Goal: Transaction & Acquisition: Obtain resource

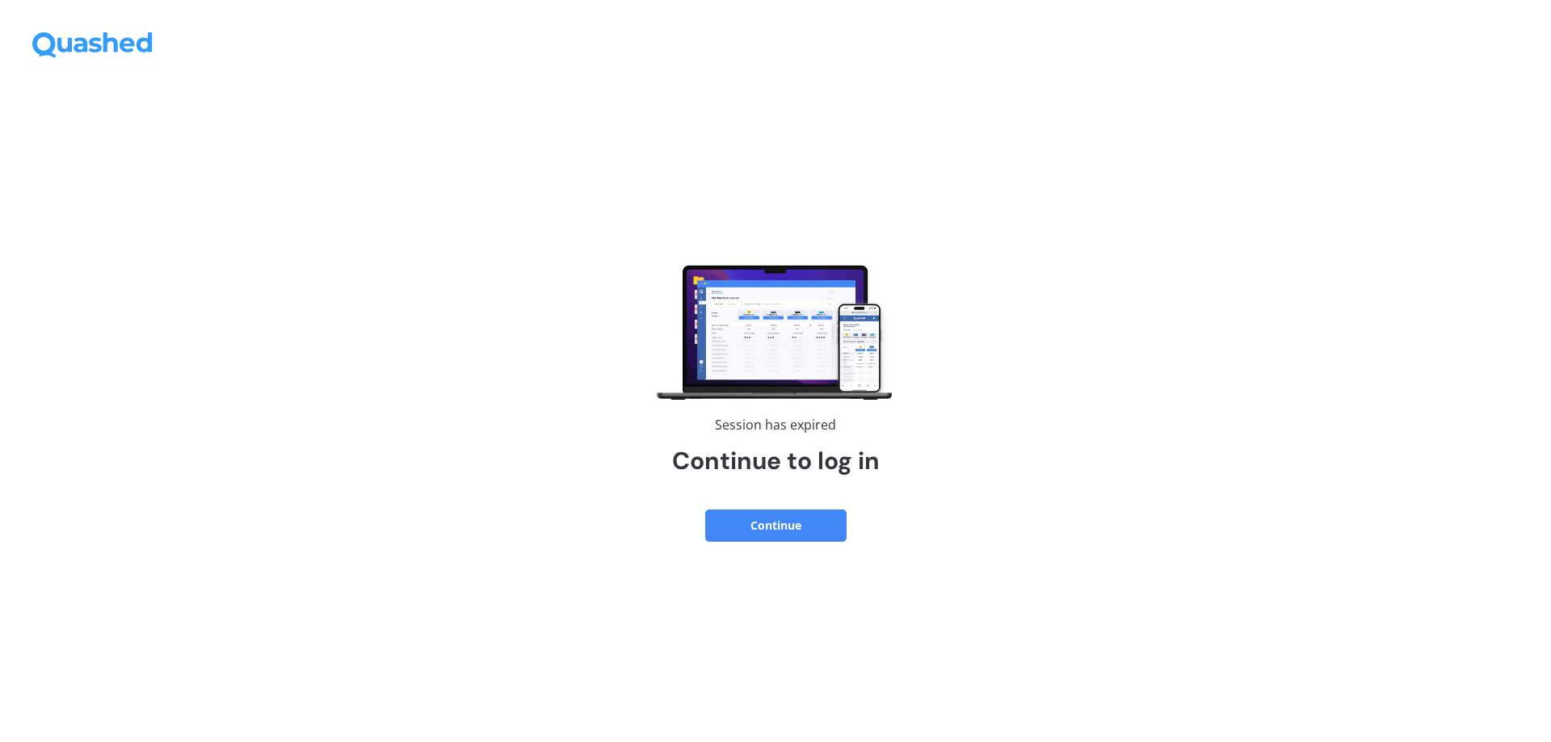
click at [770, 544] on div "Session has expired Continue to log in Continue" at bounding box center [775, 418] width 1551 height 648
click at [776, 530] on button "Continue" at bounding box center [775, 526] width 141 height 32
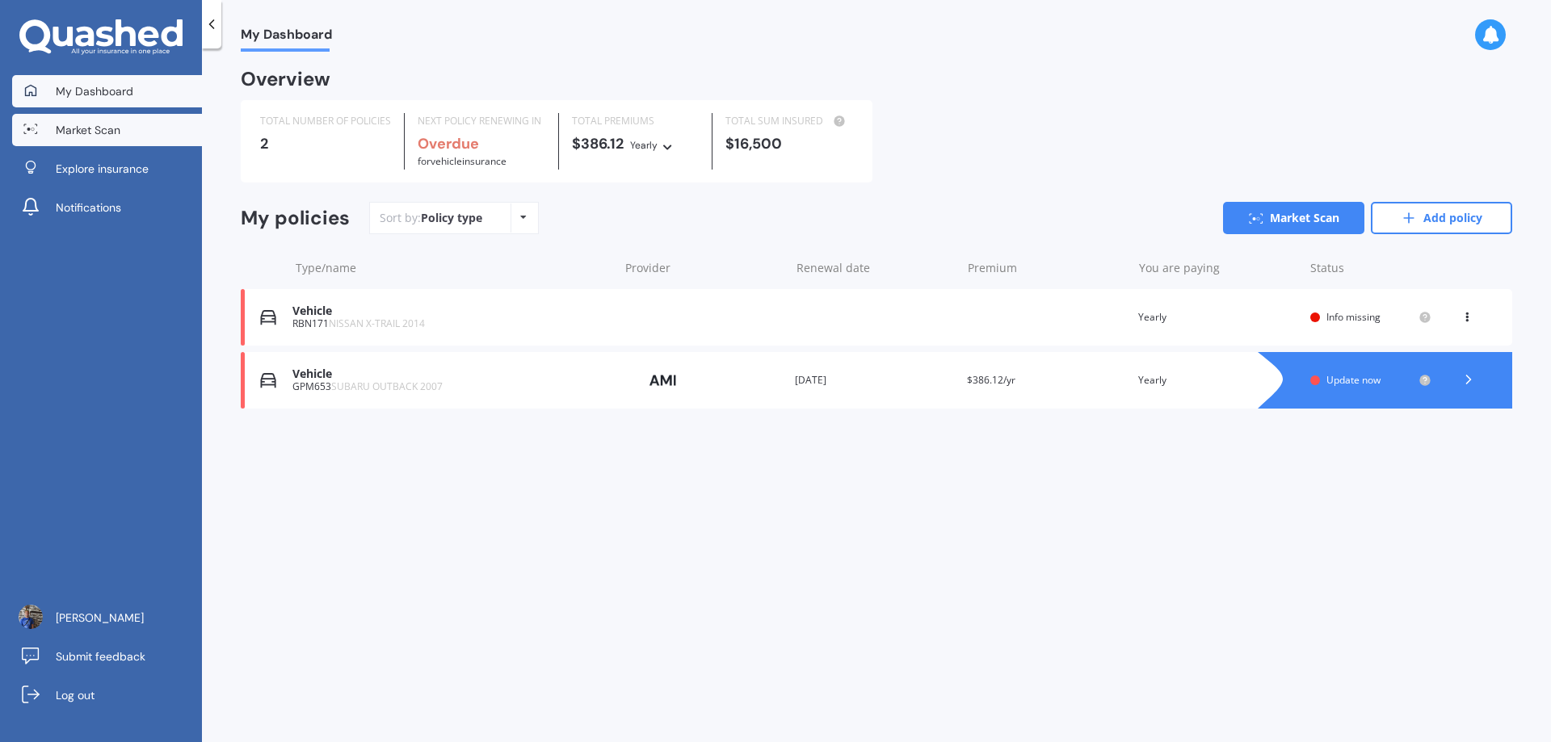
click at [115, 131] on span "Market Scan" at bounding box center [88, 130] width 65 height 16
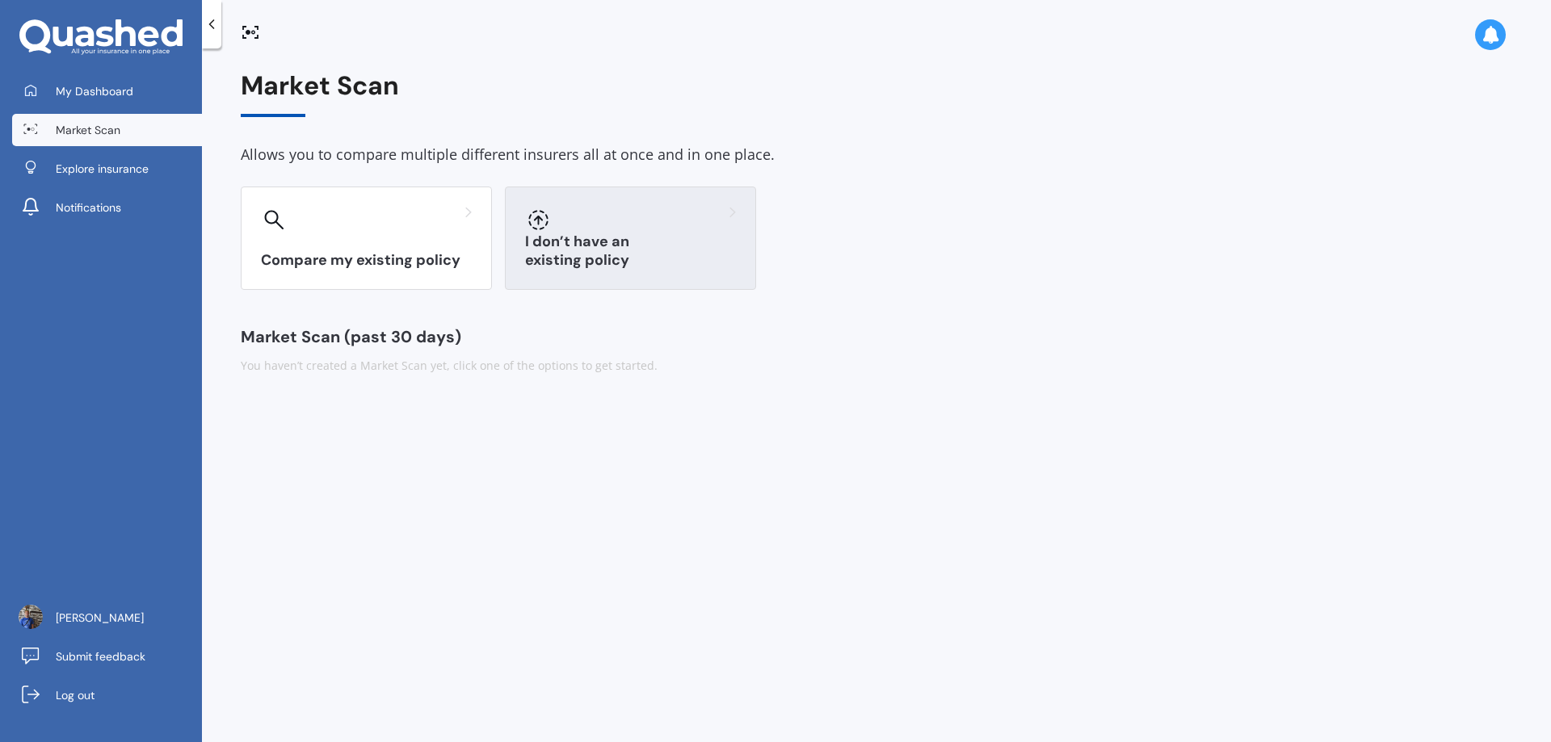
click at [564, 254] on h3 "I don’t have an existing policy" at bounding box center [630, 251] width 211 height 37
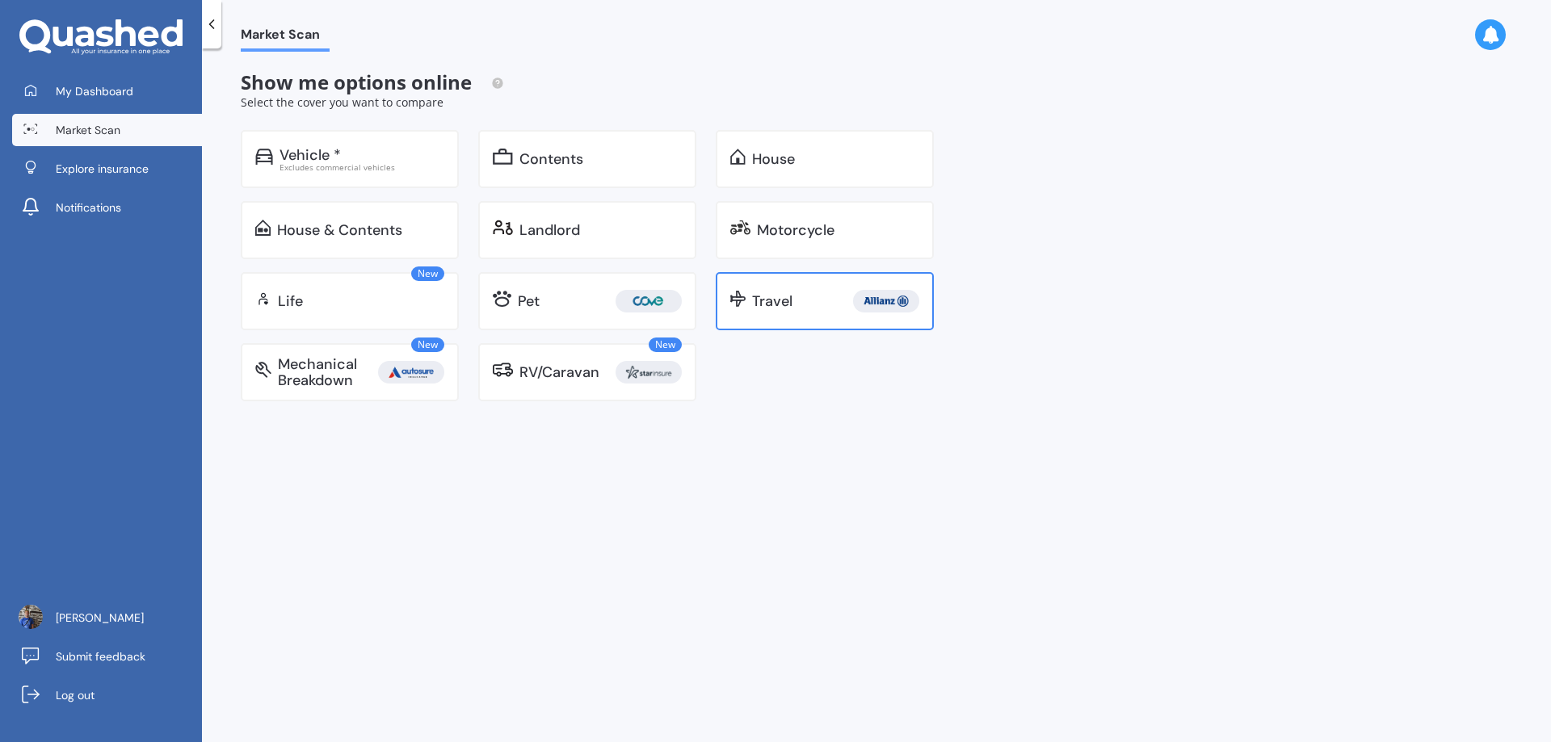
click at [826, 320] on div "Travel" at bounding box center [825, 301] width 218 height 58
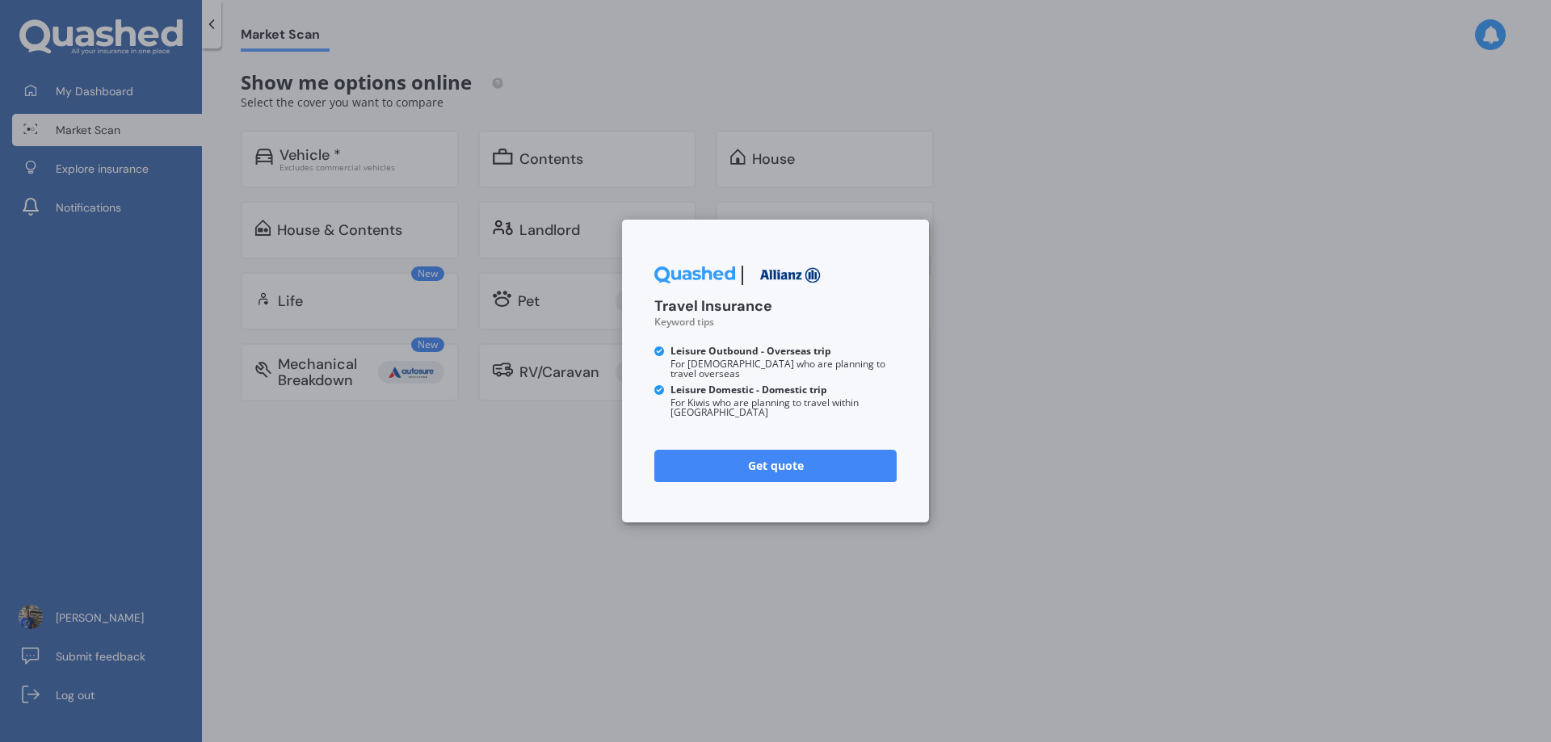
click at [792, 460] on link "Get quote" at bounding box center [775, 466] width 242 height 32
